Goal: Navigation & Orientation: Find specific page/section

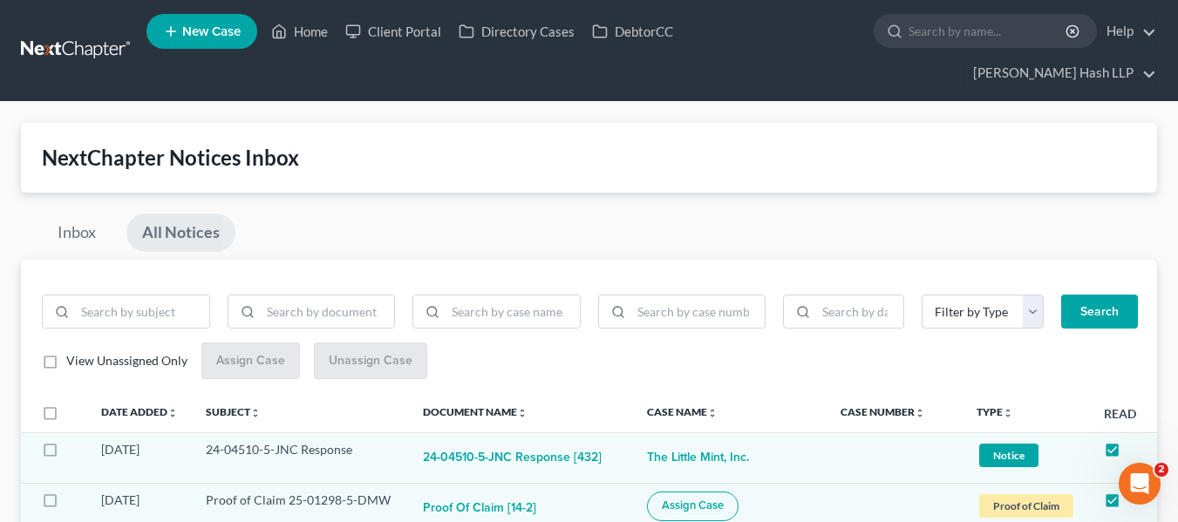
click at [48, 32] on nav "Home New Case Client Portal Directory Cases DebtorCC [PERSON_NAME] Hash LLP [EM…" at bounding box center [589, 50] width 1178 height 101
click at [55, 41] on link at bounding box center [77, 50] width 112 height 31
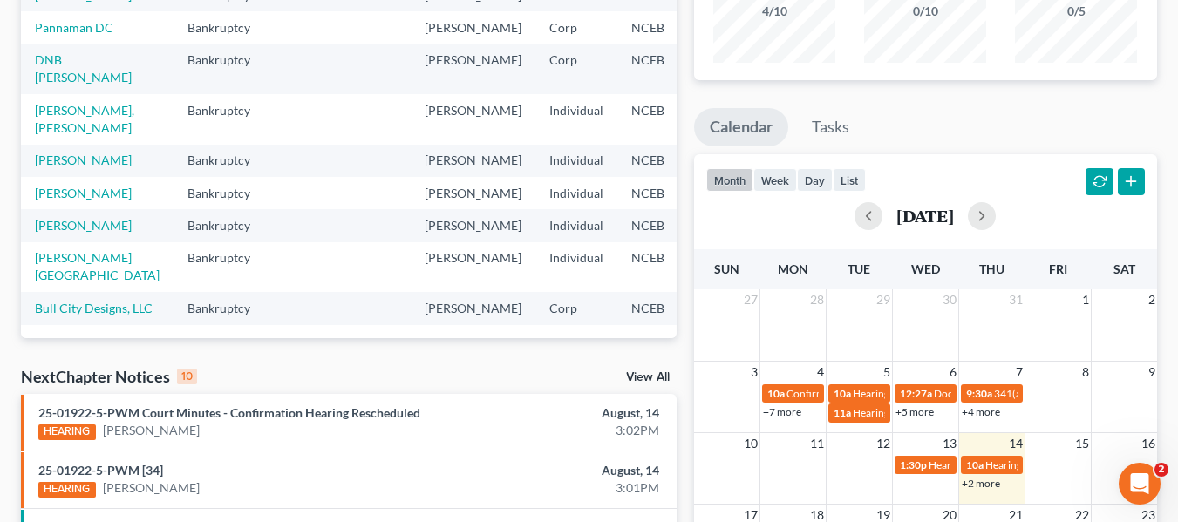
scroll to position [262, 0]
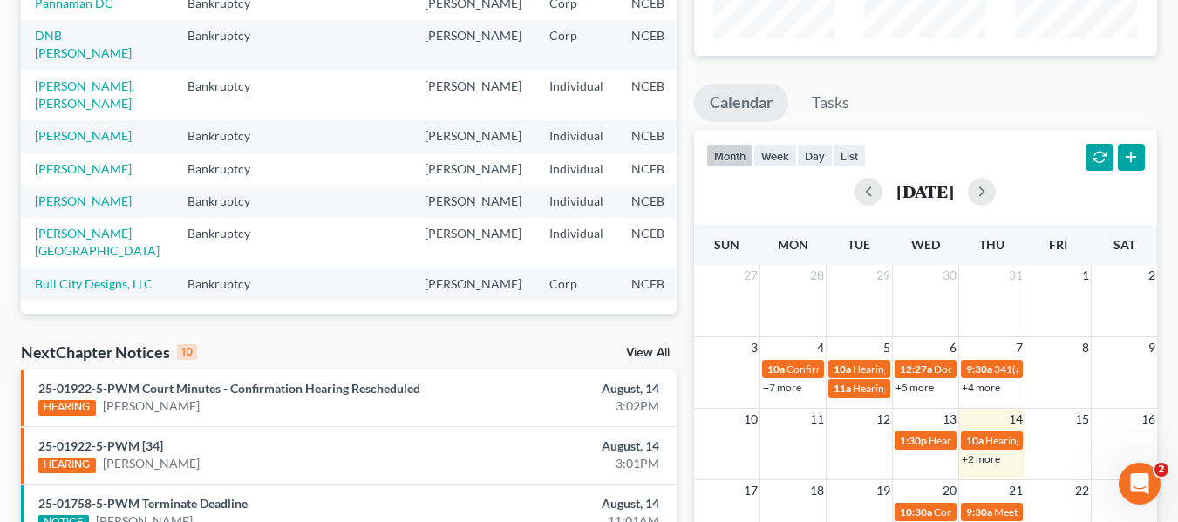
click at [630, 350] on link "View All" at bounding box center [648, 353] width 44 height 12
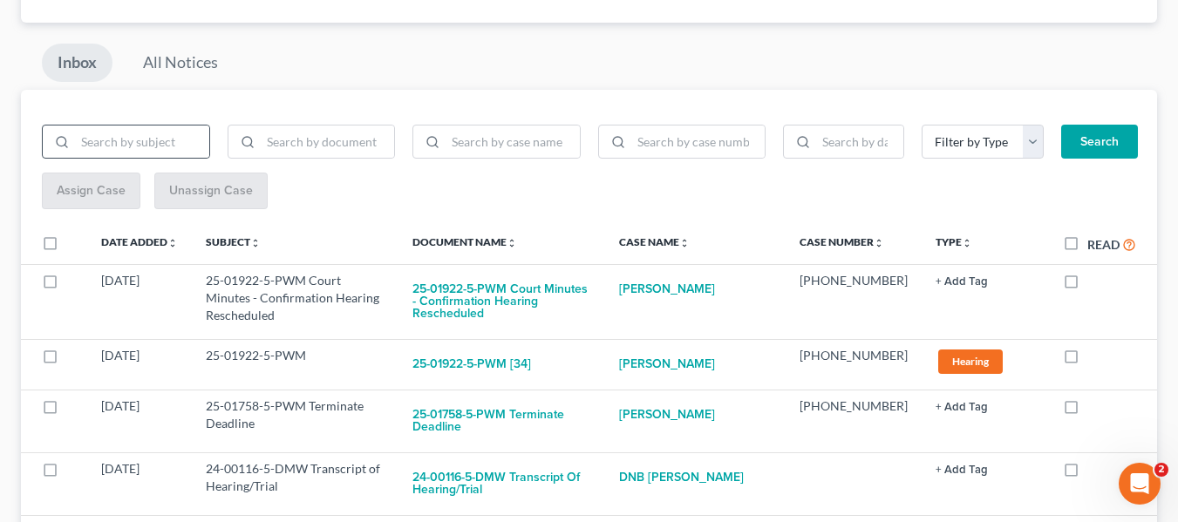
scroll to position [168, 0]
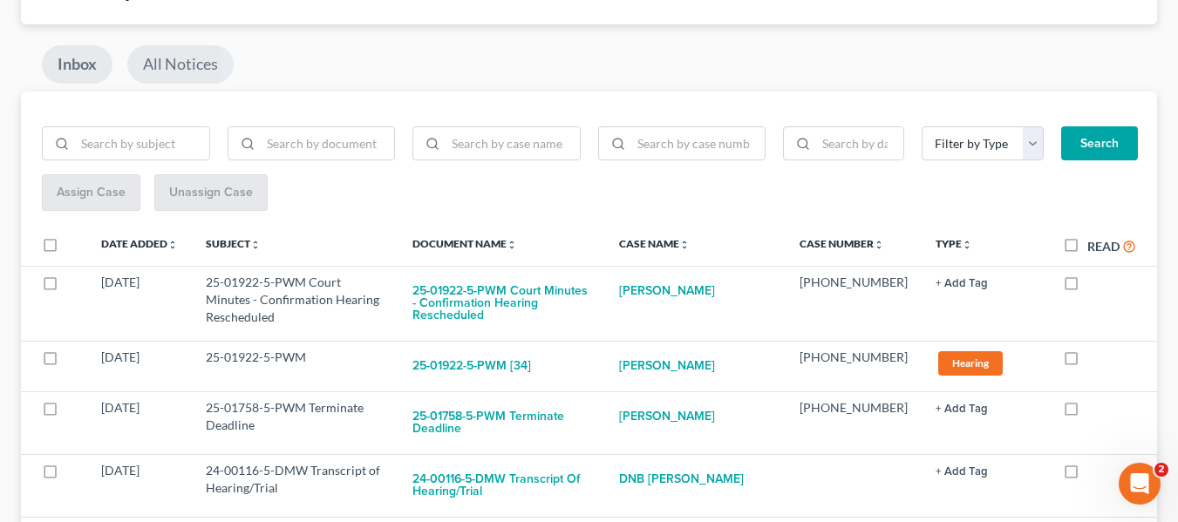
click at [180, 57] on link "All Notices" at bounding box center [180, 64] width 106 height 38
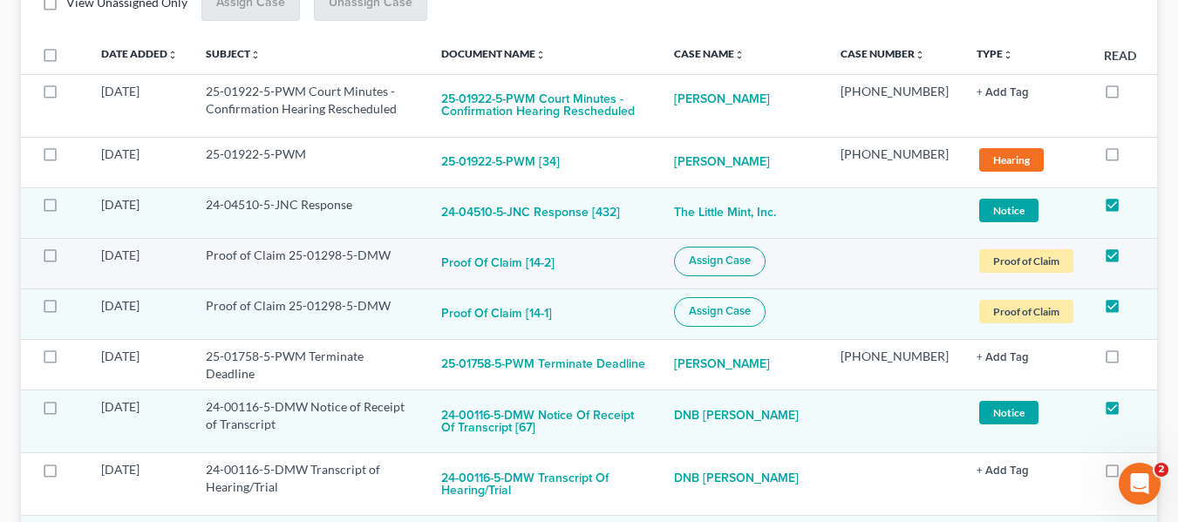
scroll to position [0, 0]
